Goal: Find specific page/section

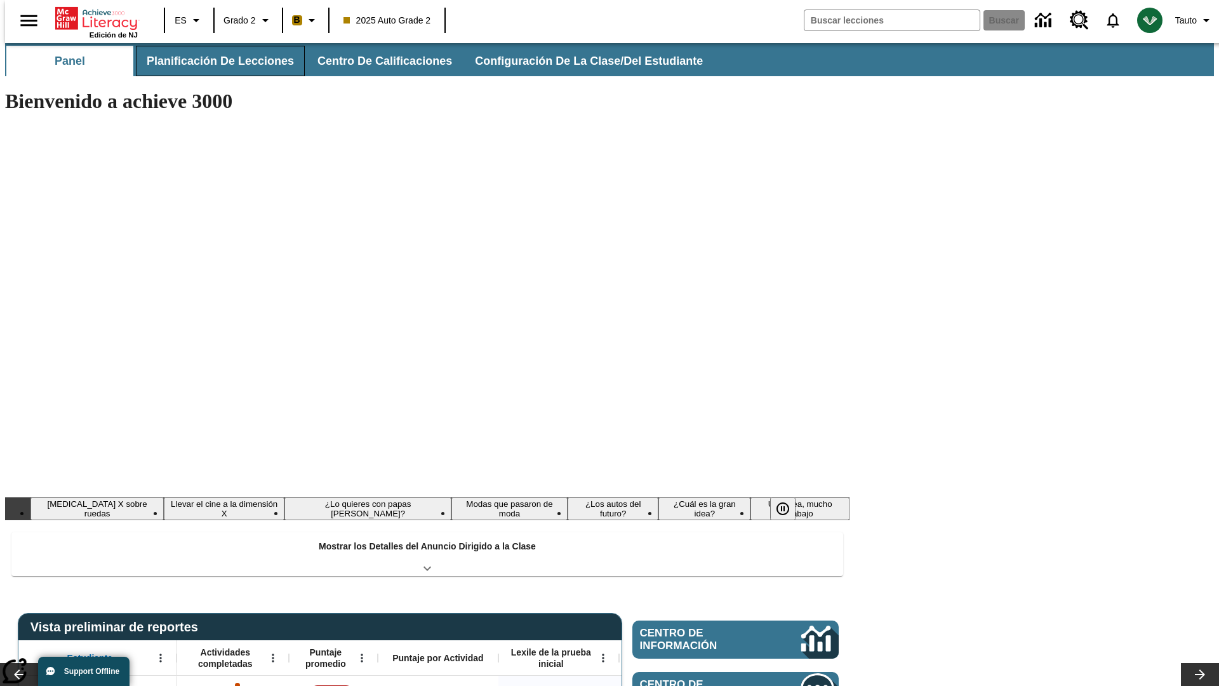
click at [213, 61] on button "Planificación de lecciones" at bounding box center [220, 61] width 169 height 30
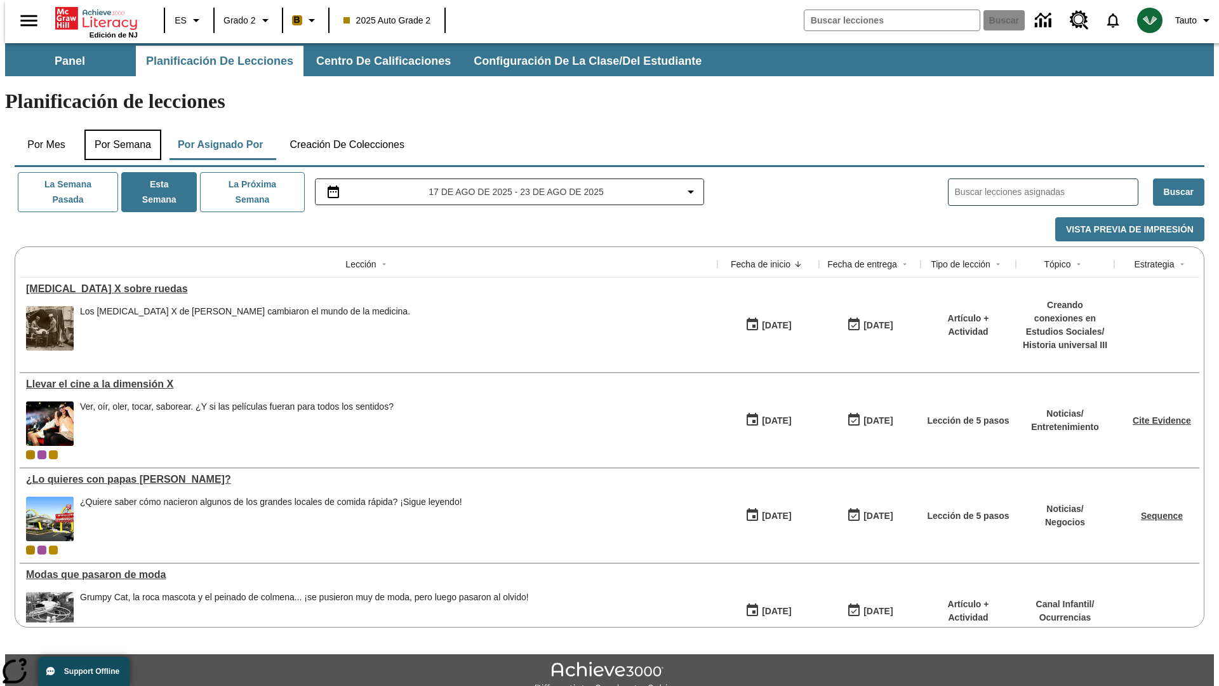
click at [119, 130] on button "Por semana" at bounding box center [122, 145] width 77 height 30
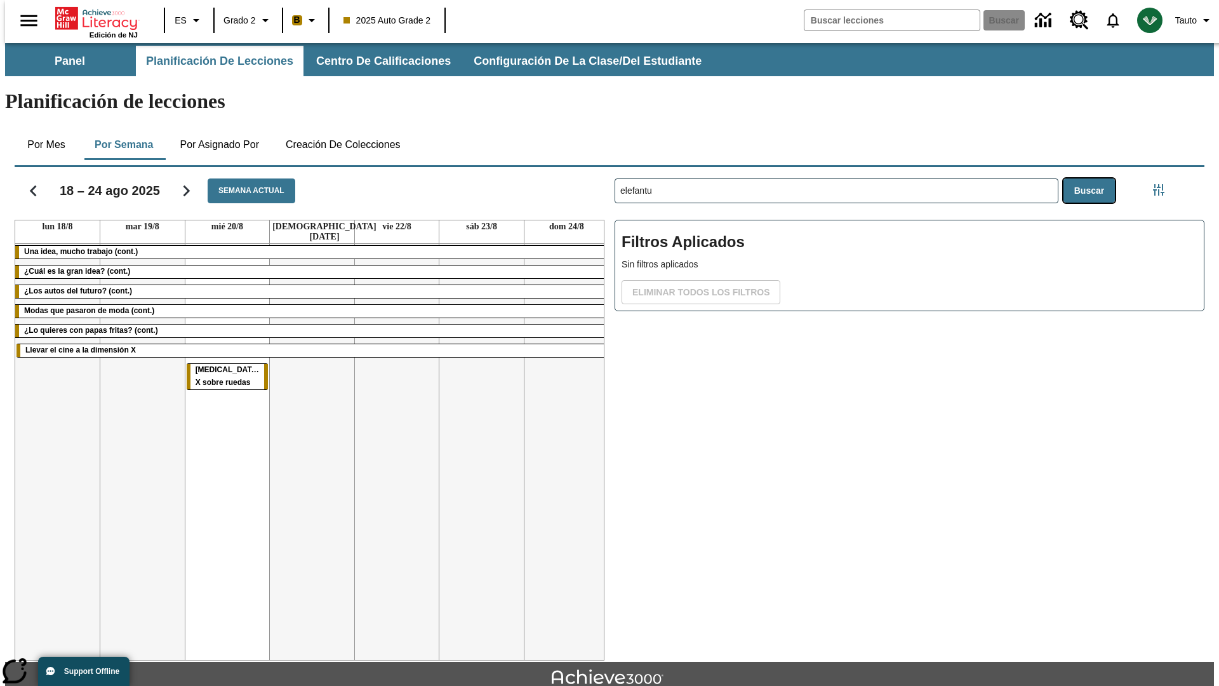
click at [1092, 178] on button "Buscar" at bounding box center [1089, 190] width 51 height 25
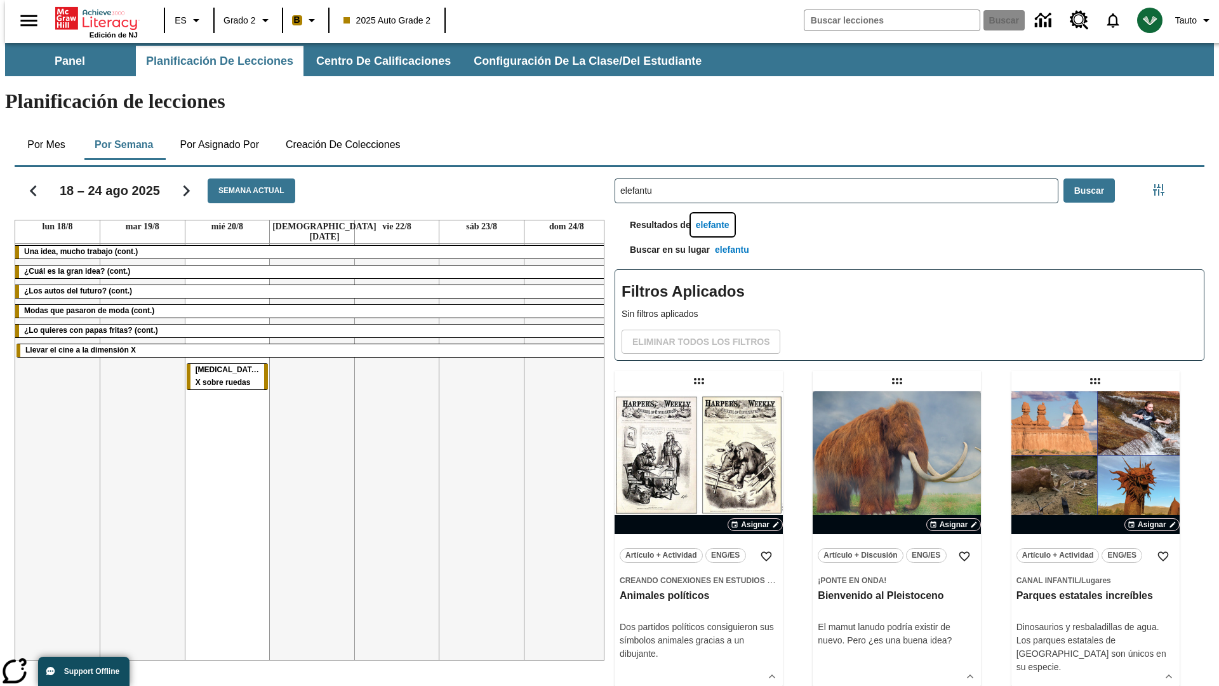
click at [714, 213] on button "elefante" at bounding box center [713, 224] width 44 height 23
type input "elefante"
